Goal: Transaction & Acquisition: Purchase product/service

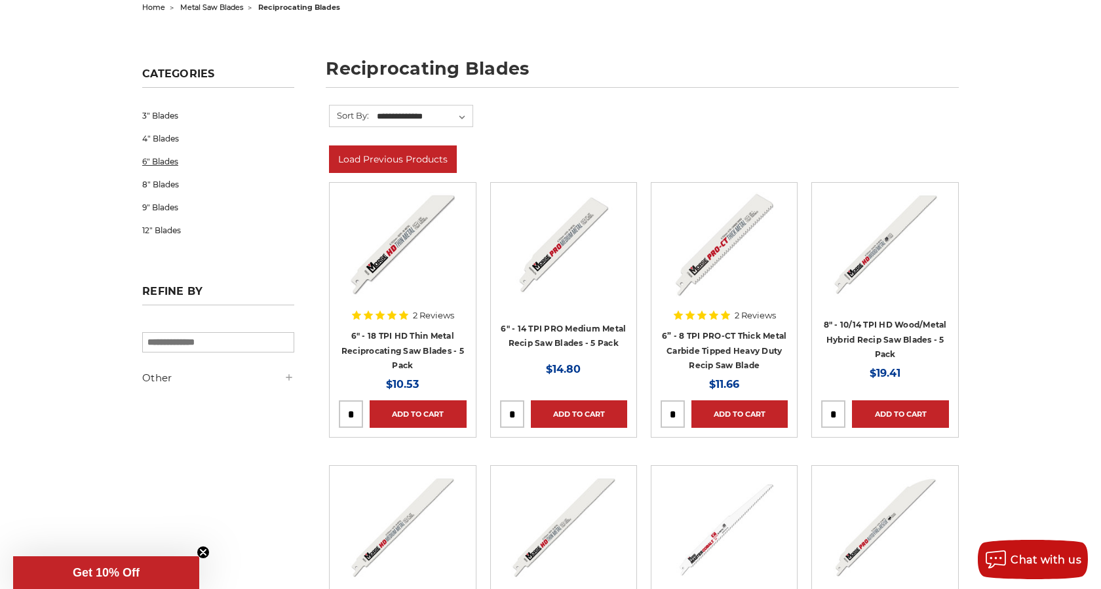
click at [171, 163] on link "6" Blades" at bounding box center [218, 161] width 152 height 23
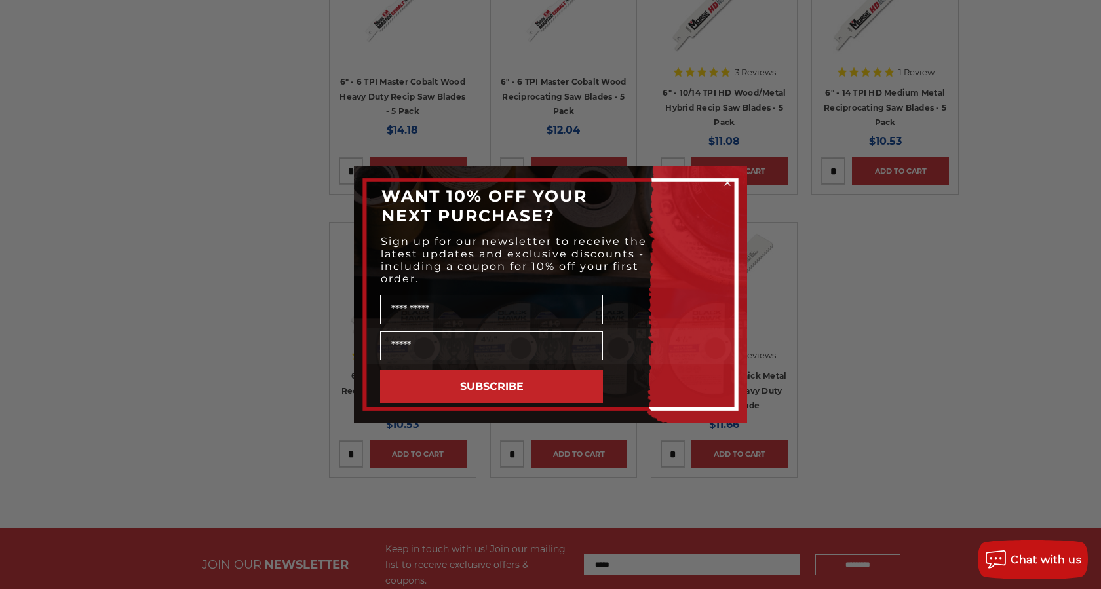
scroll to position [490, 0]
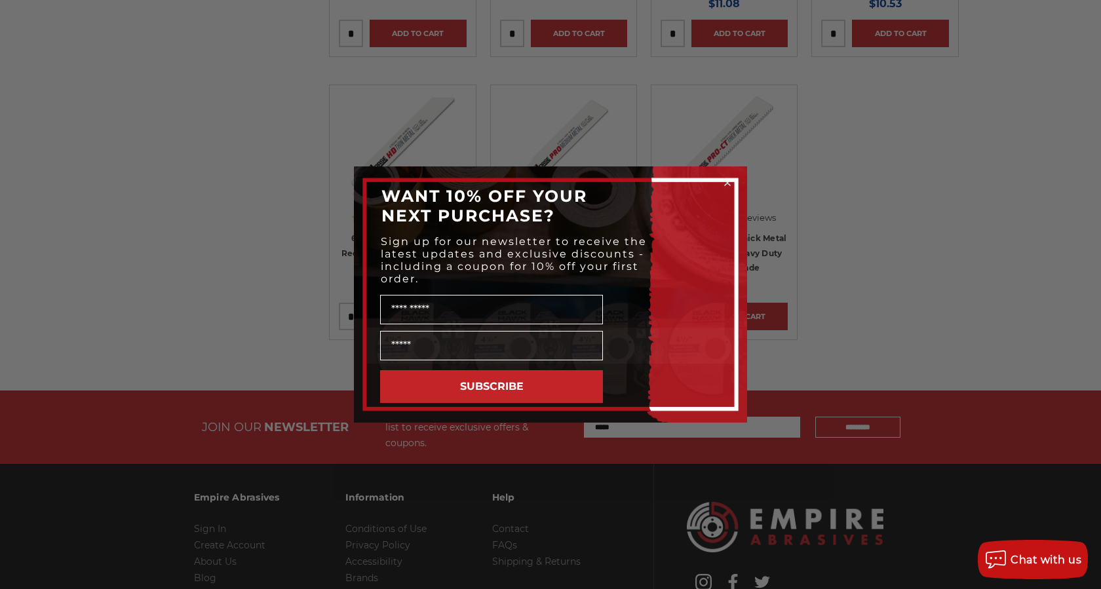
click at [729, 184] on circle "Close dialog" at bounding box center [728, 183] width 12 height 12
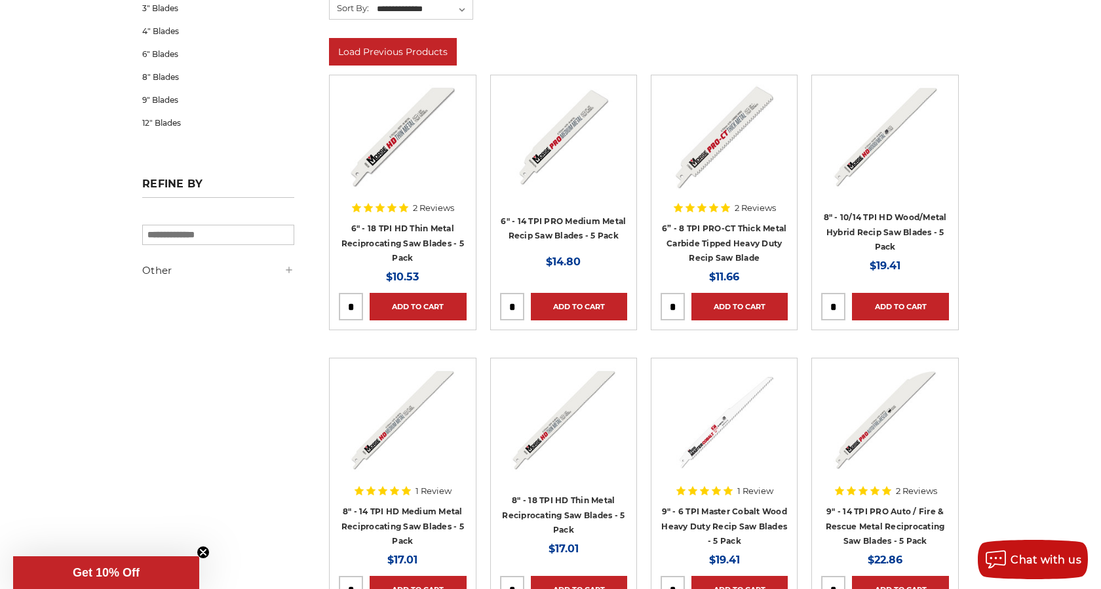
scroll to position [254, 0]
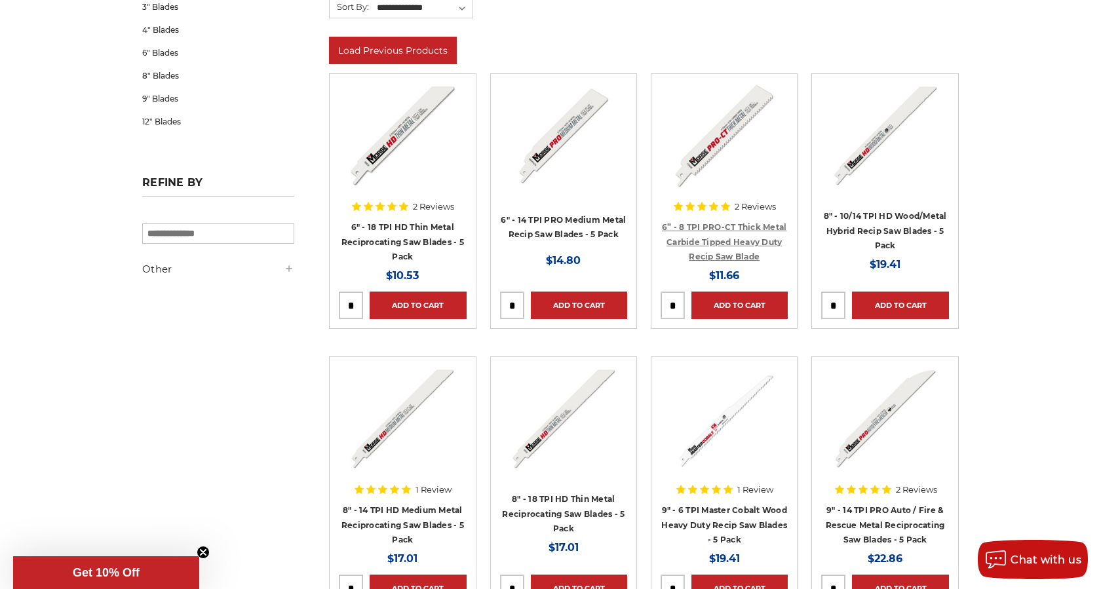
click at [733, 244] on link "6” - 8 TPI PRO-CT Thick Metal Carbide Tipped Heavy Duty Recip Saw Blade" at bounding box center [724, 241] width 125 height 39
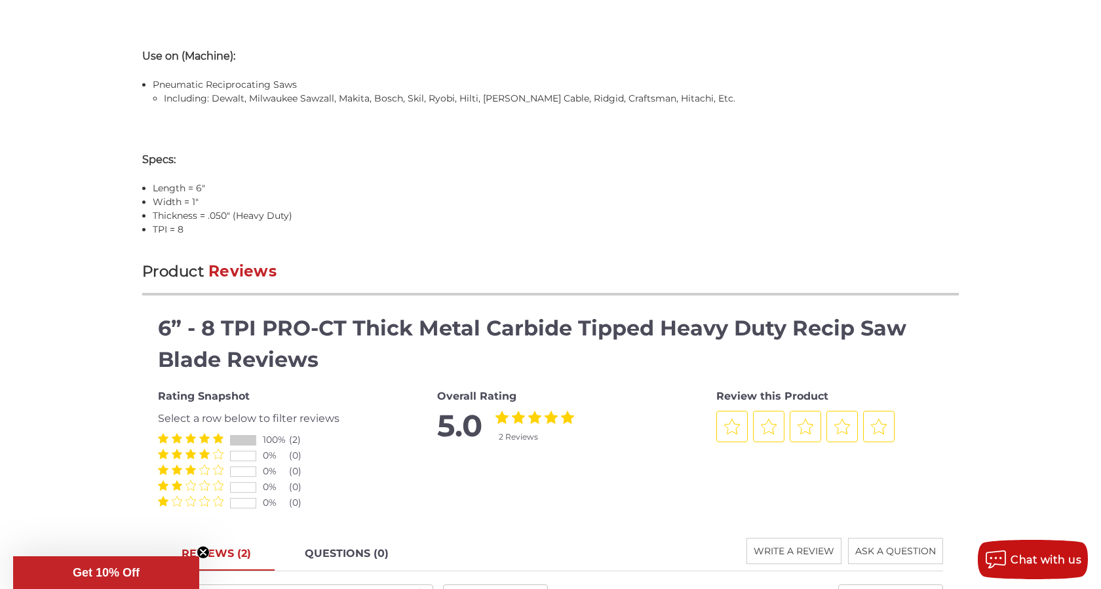
scroll to position [1583, 0]
